Goal: Transaction & Acquisition: Purchase product/service

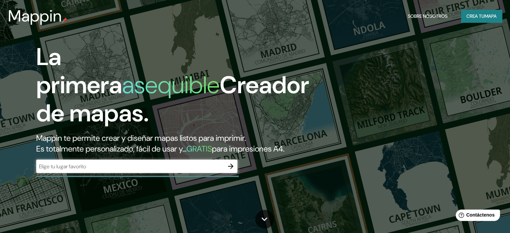
click at [150, 171] on div "​" at bounding box center [136, 166] width 201 height 13
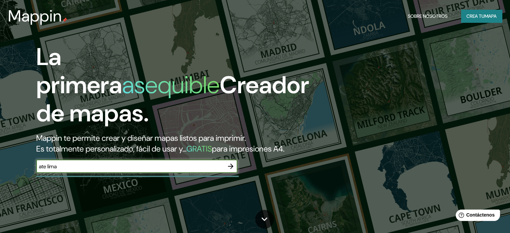
type input "ate lima"
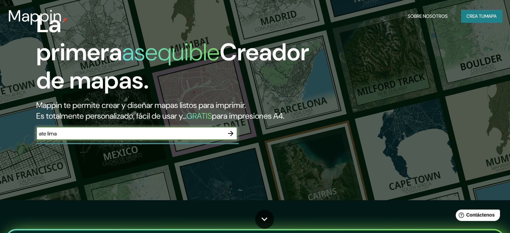
scroll to position [134, 0]
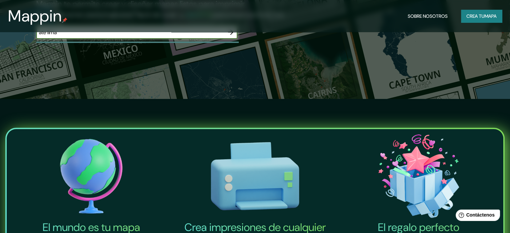
click at [229, 36] on icon "button" at bounding box center [231, 32] width 8 height 8
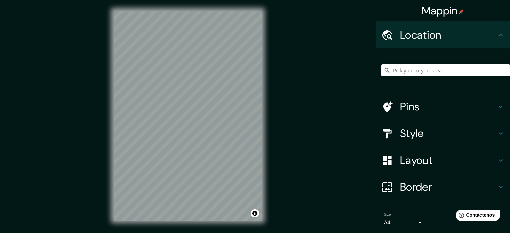
click at [413, 105] on h4 "Pins" at bounding box center [448, 106] width 97 height 13
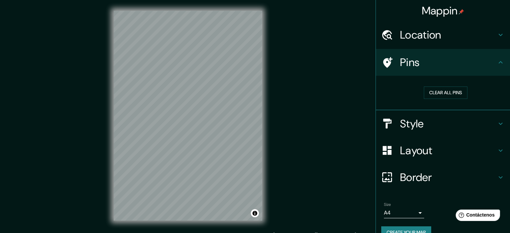
click at [463, 32] on h4 "Location" at bounding box center [448, 34] width 97 height 13
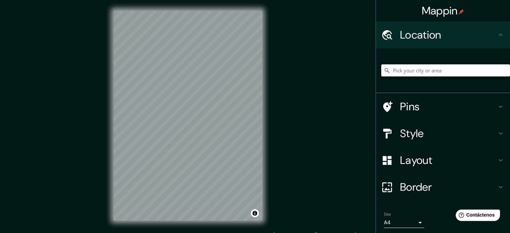
click at [424, 76] on div at bounding box center [445, 71] width 129 height 34
click at [426, 67] on input "Pick your city or area" at bounding box center [445, 70] width 129 height 12
click at [438, 64] on div "ate lima Comió [GEOGRAPHIC_DATA], [GEOGRAPHIC_DATA], [GEOGRAPHIC_DATA] [GEOGRAP…" at bounding box center [445, 71] width 129 height 34
click at [438, 75] on input "ate lima" at bounding box center [445, 70] width 129 height 12
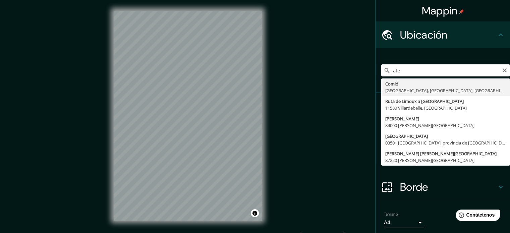
type input "Ate, [GEOGRAPHIC_DATA], [GEOGRAPHIC_DATA], [GEOGRAPHIC_DATA]"
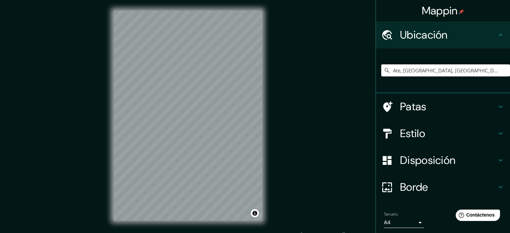
click at [444, 106] on h4 "Patas" at bounding box center [448, 106] width 97 height 13
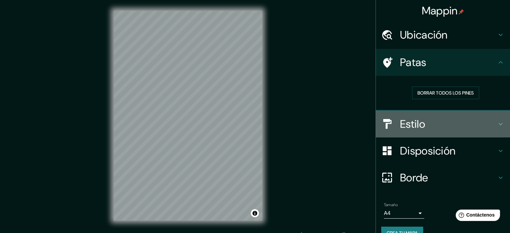
click at [447, 119] on h4 "Estilo" at bounding box center [448, 123] width 97 height 13
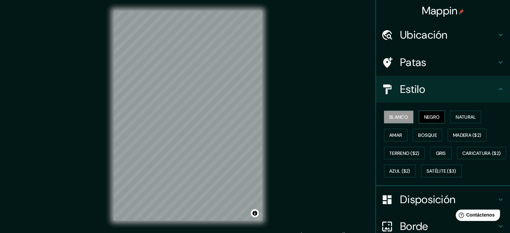
click at [433, 115] on font "Negro" at bounding box center [432, 117] width 16 height 6
click at [467, 114] on font "Natural" at bounding box center [465, 117] width 20 height 6
click at [422, 128] on div "Blanco Negro Natural Amar Bosque Madera ($2) Terreno ($2) Gris Caricatura ($2) …" at bounding box center [445, 144] width 129 height 72
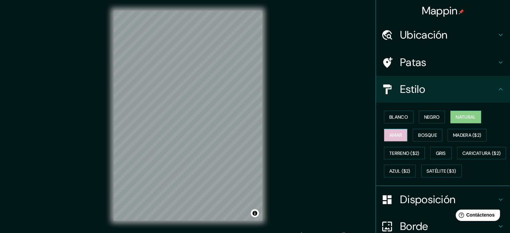
click at [396, 135] on font "Amar" at bounding box center [395, 135] width 13 height 6
click at [422, 135] on font "Bosque" at bounding box center [427, 135] width 19 height 6
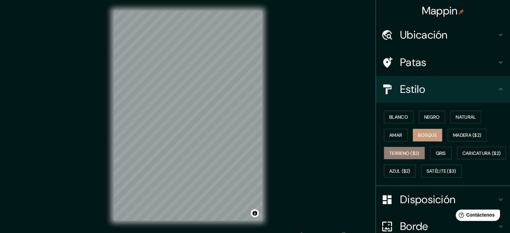
click at [402, 153] on font "Terreno ($2)" at bounding box center [404, 153] width 30 height 6
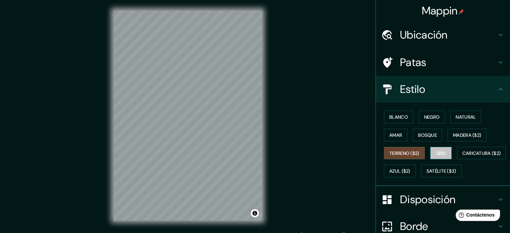
click at [430, 153] on button "Gris" at bounding box center [440, 153] width 21 height 13
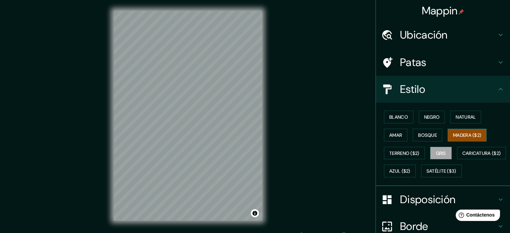
click at [453, 137] on font "Madera ($2)" at bounding box center [467, 135] width 28 height 6
click at [410, 168] on font "Azul ($2)" at bounding box center [399, 171] width 21 height 6
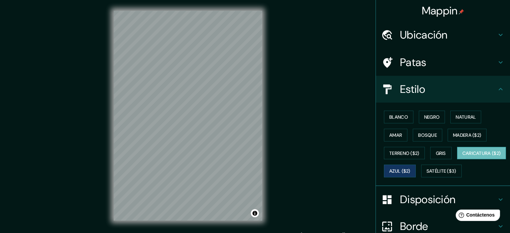
click at [462, 158] on font "Caricatura ($2)" at bounding box center [481, 153] width 39 height 9
click at [421, 177] on button "Satélite ($3)" at bounding box center [441, 171] width 41 height 13
click at [457, 160] on button "Caricatura ($2)" at bounding box center [481, 153] width 49 height 13
click at [394, 117] on font "Blanco" at bounding box center [398, 117] width 19 height 6
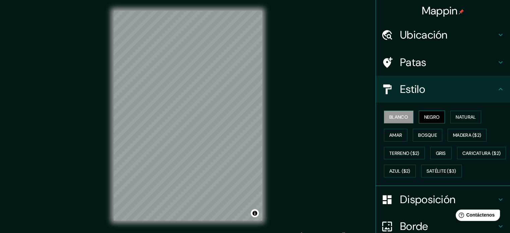
click at [435, 115] on font "Negro" at bounding box center [432, 117] width 16 height 6
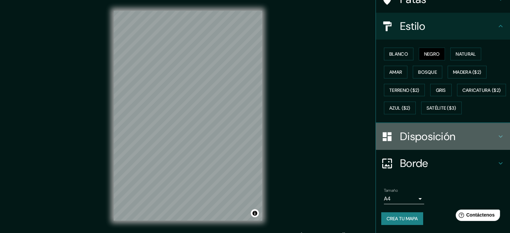
click at [466, 135] on h4 "Disposición" at bounding box center [448, 136] width 97 height 13
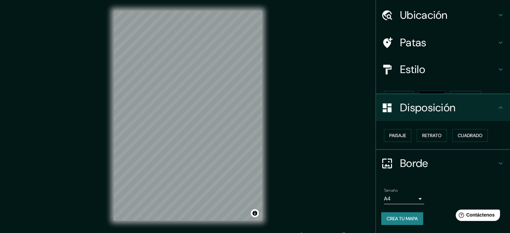
scroll to position [8, 0]
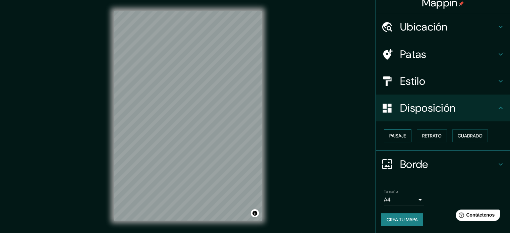
click at [395, 139] on font "Paisaje" at bounding box center [397, 135] width 17 height 9
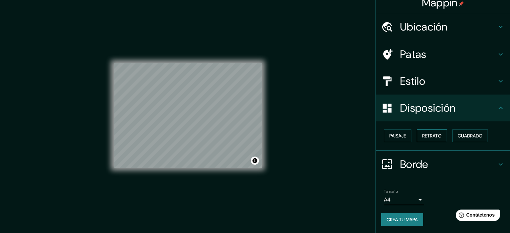
click at [429, 135] on font "Retrato" at bounding box center [431, 136] width 19 height 6
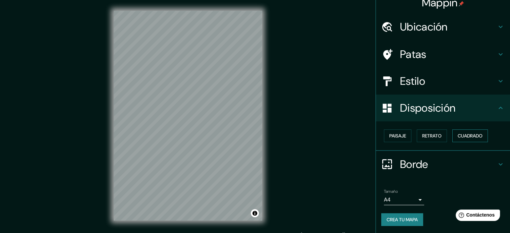
click at [474, 131] on font "Cuadrado" at bounding box center [469, 135] width 25 height 9
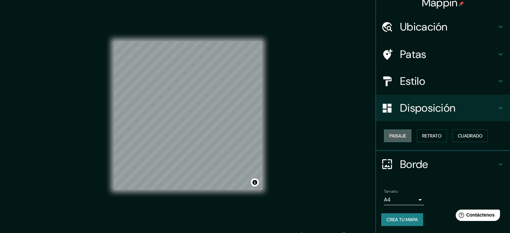
click at [395, 137] on font "Paisaje" at bounding box center [397, 136] width 17 height 6
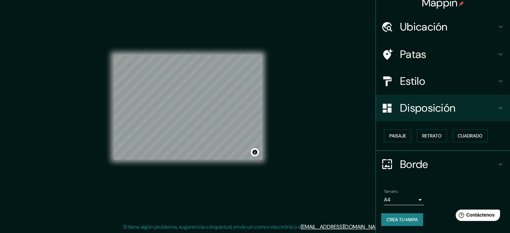
scroll to position [9, 0]
click at [457, 161] on h4 "Borde" at bounding box center [448, 164] width 97 height 13
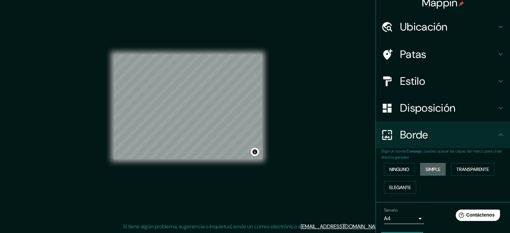
click at [433, 164] on button "Simple" at bounding box center [432, 169] width 25 height 13
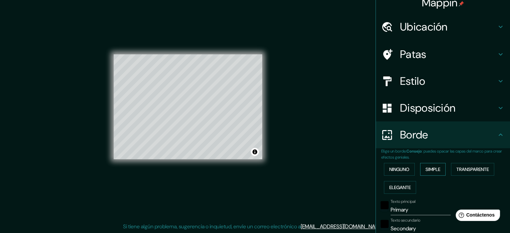
click at [433, 164] on button "Simple" at bounding box center [432, 169] width 25 height 13
type input "177"
type input "35"
click at [475, 165] on font "Transparente" at bounding box center [472, 169] width 33 height 9
click at [396, 170] on font "Ninguno" at bounding box center [399, 169] width 20 height 6
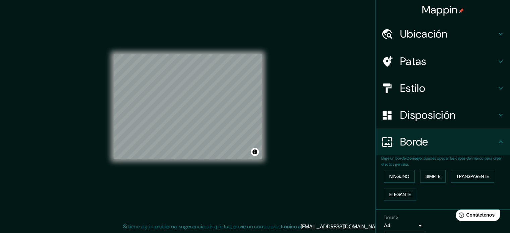
scroll to position [0, 0]
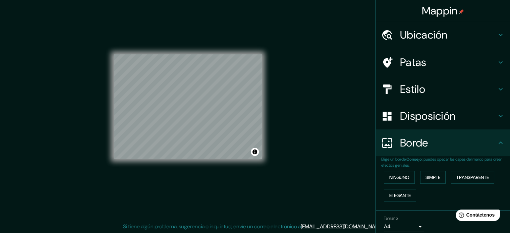
click at [409, 62] on font "Patas" at bounding box center [413, 62] width 26 height 14
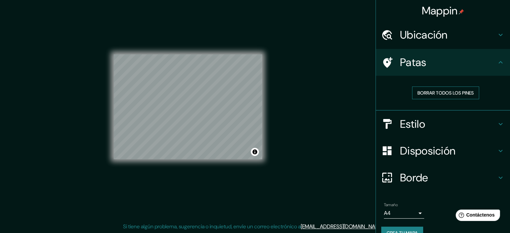
click at [450, 92] on font "Borrar todos los pines" at bounding box center [445, 93] width 56 height 6
